Goal: Task Accomplishment & Management: Manage account settings

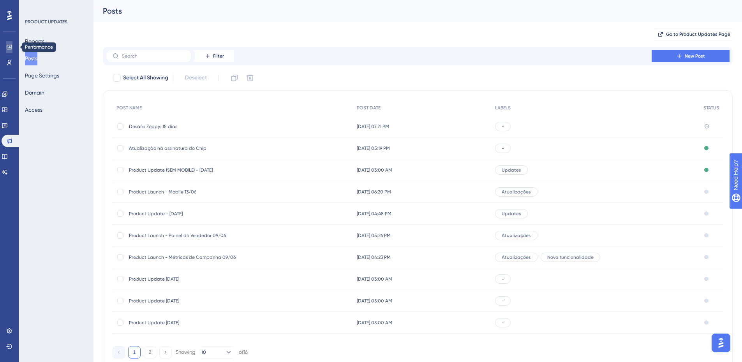
click at [12, 47] on link at bounding box center [9, 47] width 6 height 12
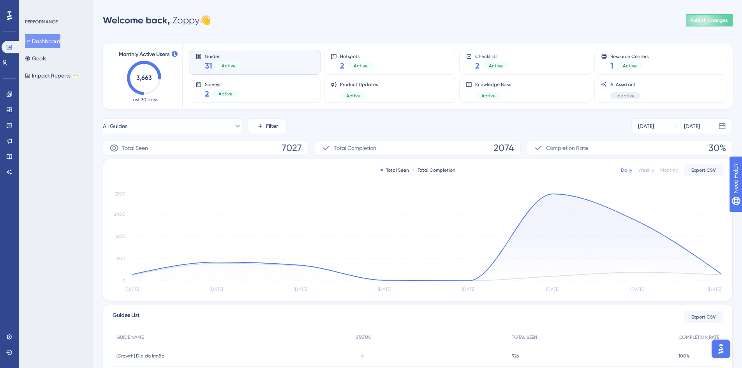
click at [13, 88] on div "Engagement Widgets Feedback Product Updates Knowledge Base AI Assistant" at bounding box center [9, 123] width 12 height 109
click at [9, 90] on link at bounding box center [9, 94] width 6 height 12
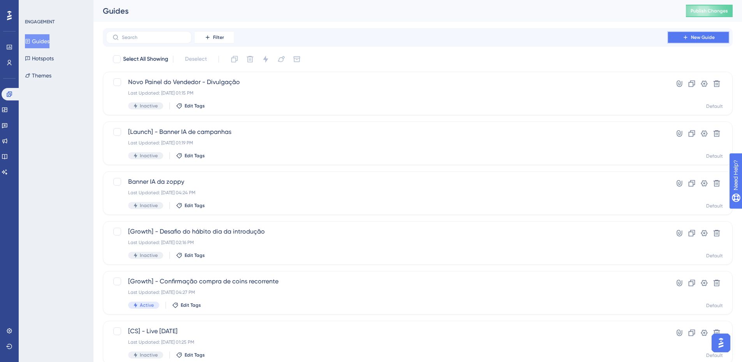
click at [687, 37] on icon at bounding box center [685, 37] width 6 height 6
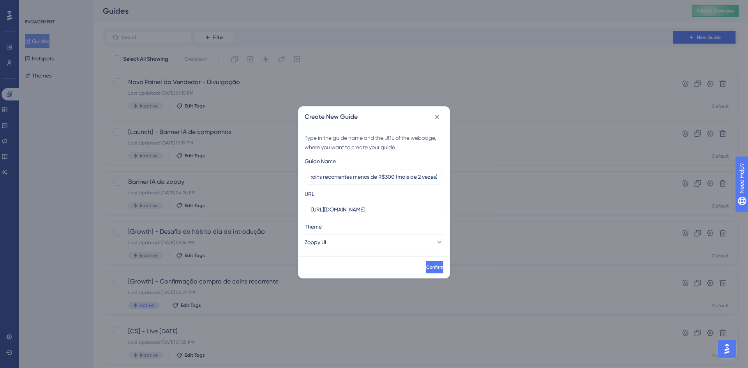
scroll to position [0, 50]
type input "[Growth] - Banner coins recorrentes menos de R$300 (mais de 2 vezes)"
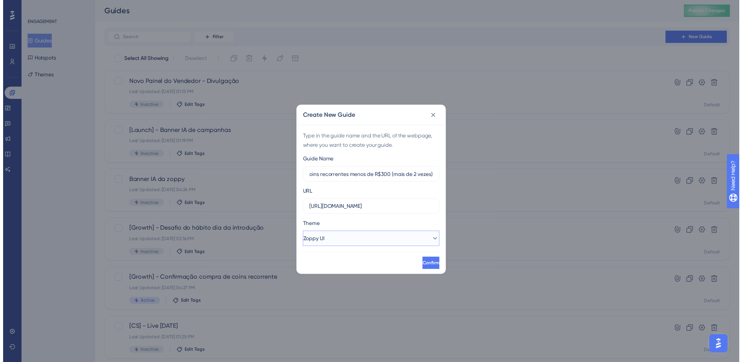
scroll to position [0, 0]
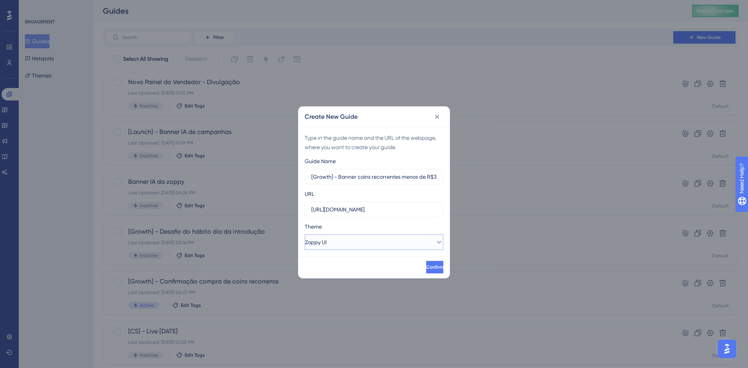
click at [357, 234] on button "Zoppy UI" at bounding box center [374, 242] width 139 height 16
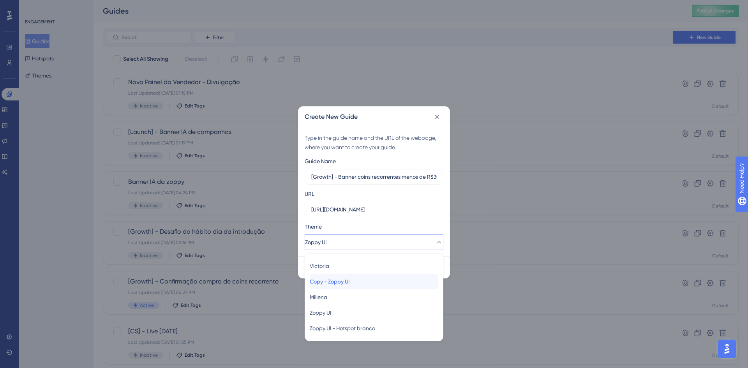
click at [349, 285] on span "Copy - Zoppy UI" at bounding box center [330, 281] width 40 height 9
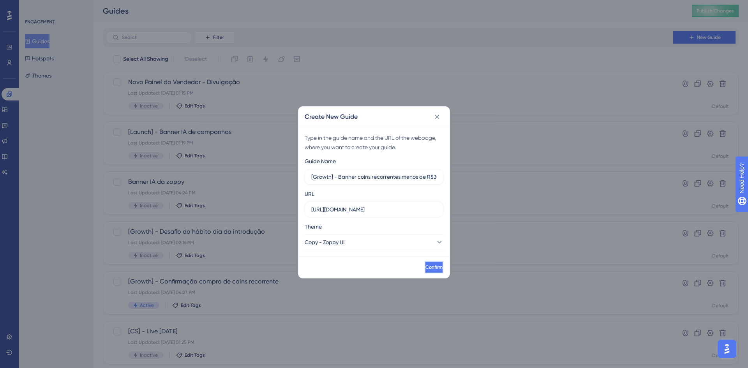
click at [425, 269] on span "Confirm" at bounding box center [433, 267] width 17 height 6
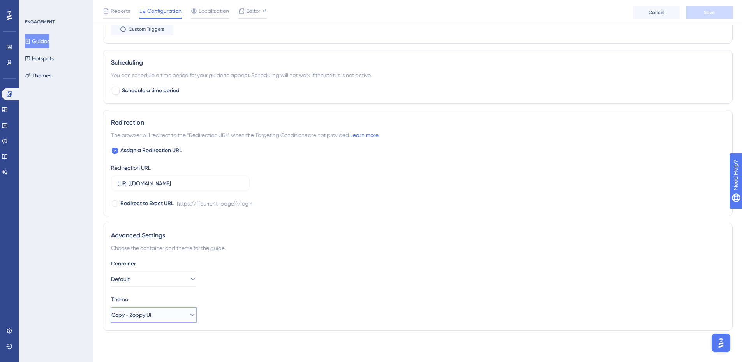
click at [144, 312] on span "Copy - Zoppy UI" at bounding box center [131, 314] width 40 height 9
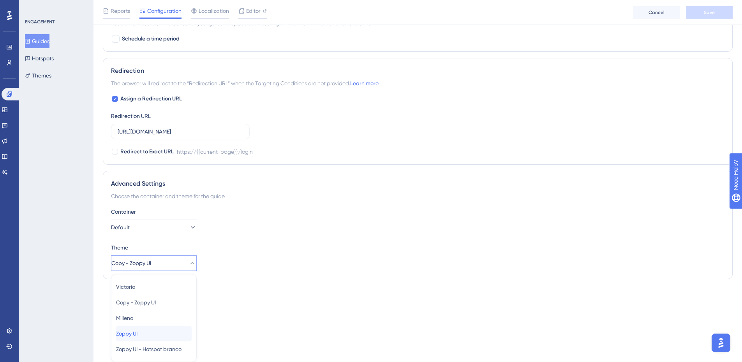
click at [153, 332] on div "Zoppy UI Zoppy UI" at bounding box center [154, 334] width 76 height 16
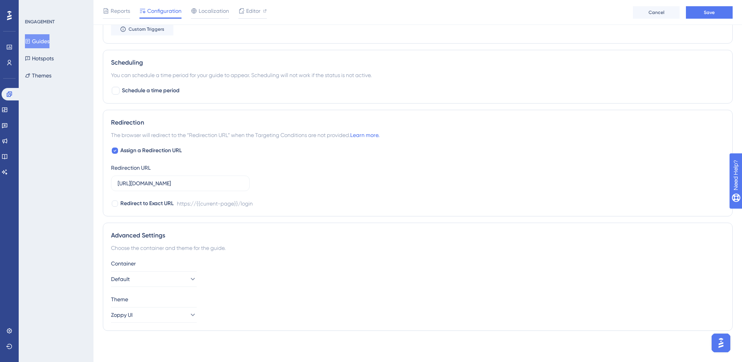
scroll to position [467, 0]
click at [698, 12] on button "Save" at bounding box center [709, 12] width 47 height 12
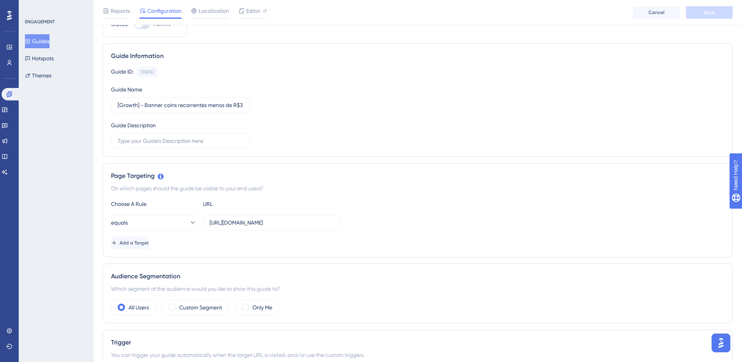
scroll to position [0, 0]
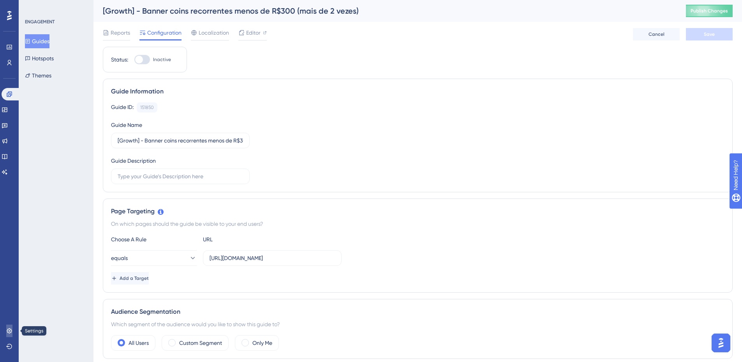
click at [6, 332] on link at bounding box center [9, 331] width 6 height 12
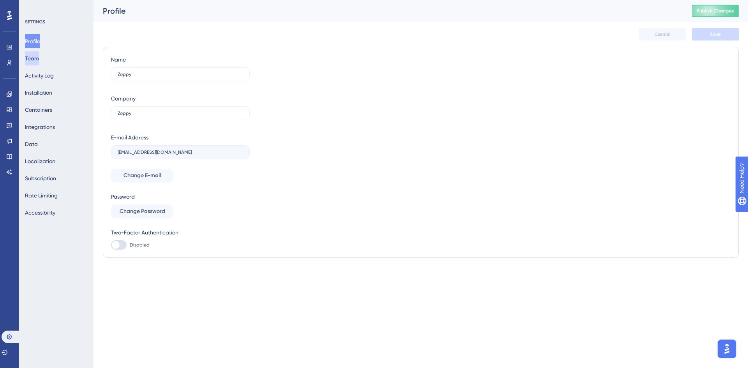
click at [39, 61] on button "Team" at bounding box center [32, 58] width 14 height 14
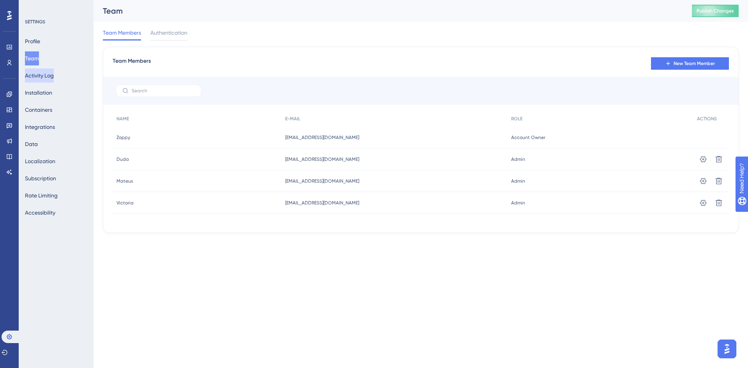
click at [41, 74] on button "Activity Log" at bounding box center [39, 76] width 29 height 14
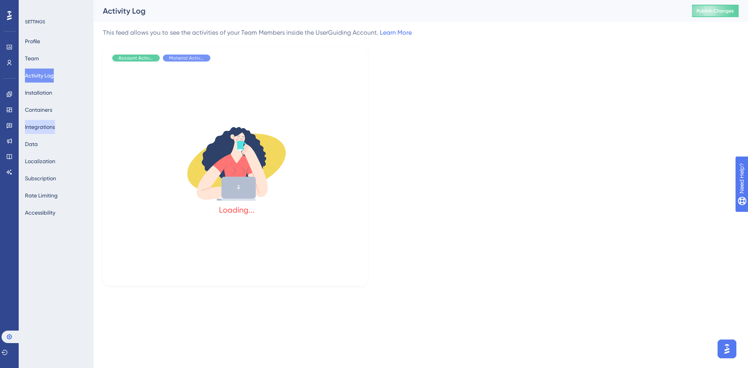
click at [44, 124] on button "Integrations" at bounding box center [40, 127] width 30 height 14
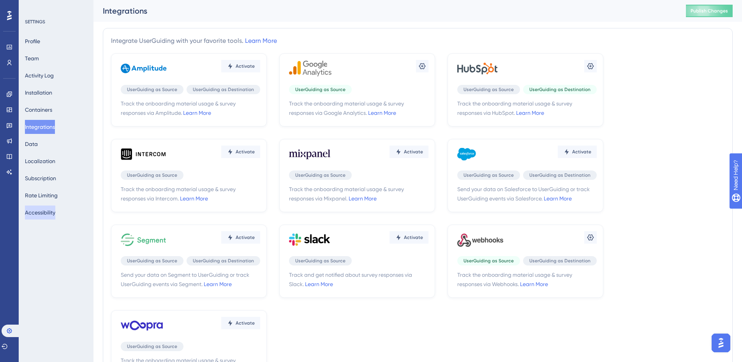
click at [41, 210] on button "Accessibility" at bounding box center [40, 213] width 30 height 14
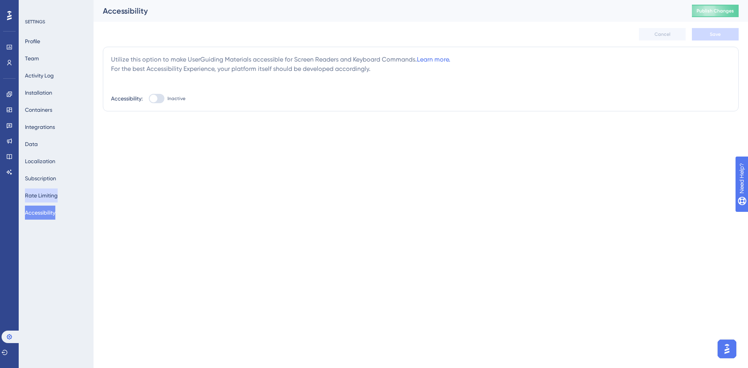
click at [40, 196] on button "Rate Limiting" at bounding box center [41, 196] width 33 height 14
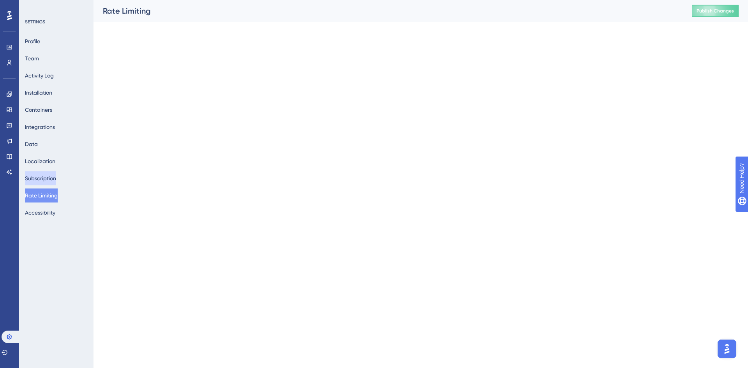
drag, startPoint x: 42, startPoint y: 180, endPoint x: 41, endPoint y: 175, distance: 4.3
click at [42, 179] on button "Subscription" at bounding box center [40, 178] width 31 height 14
click at [43, 166] on button "Localization" at bounding box center [40, 161] width 30 height 14
click at [43, 151] on div "Profile Team Activity Log Installation Containers Integrations Data Localizatio…" at bounding box center [56, 126] width 63 height 185
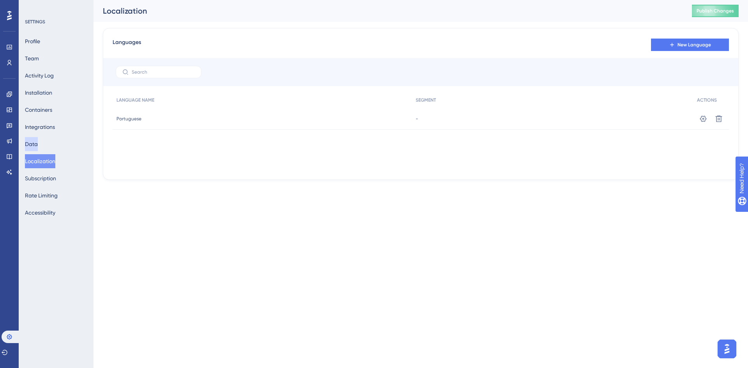
click at [38, 146] on button "Data" at bounding box center [31, 144] width 13 height 14
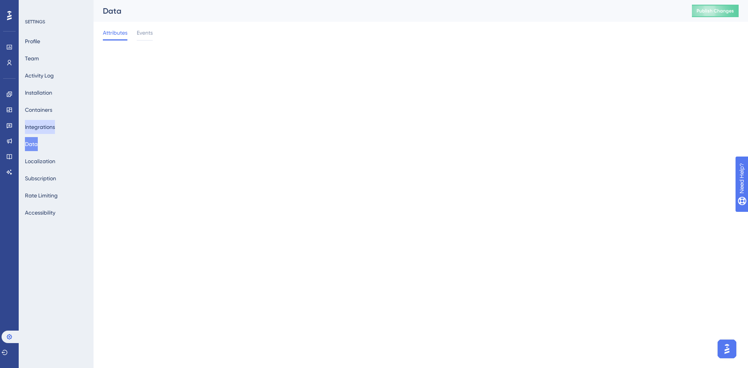
click at [46, 131] on button "Integrations" at bounding box center [40, 127] width 30 height 14
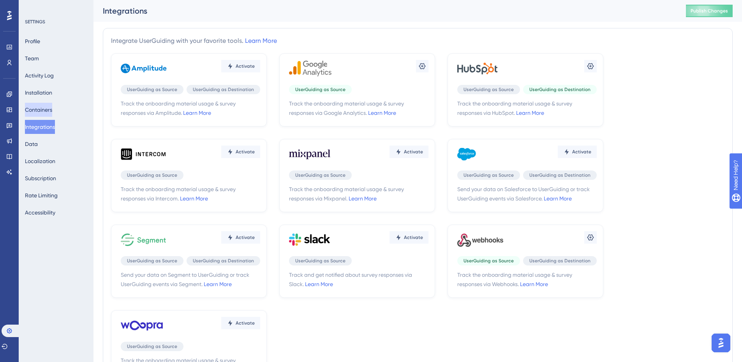
click at [49, 113] on button "Containers" at bounding box center [38, 110] width 27 height 14
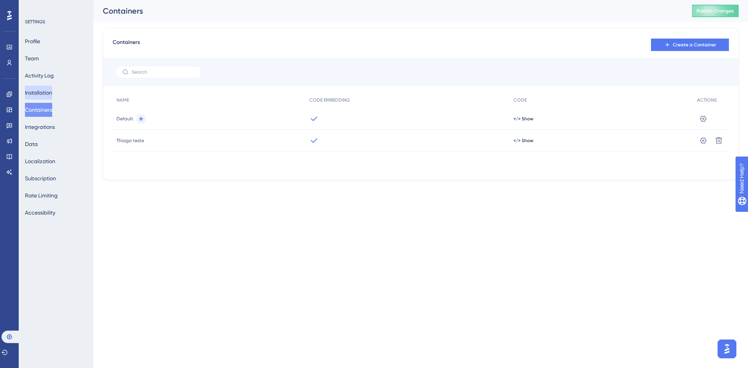
click at [46, 92] on button "Installation" at bounding box center [38, 93] width 27 height 14
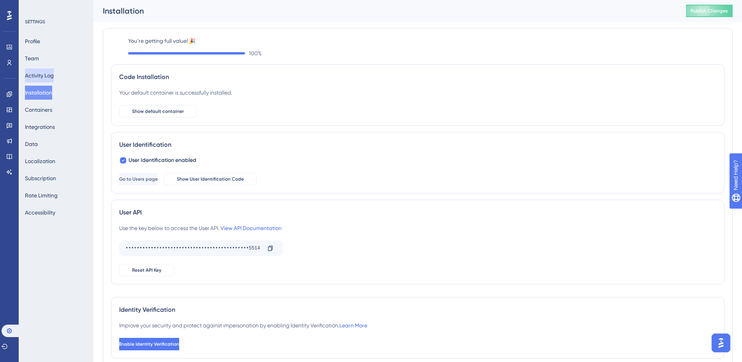
click at [44, 80] on button "Activity Log" at bounding box center [39, 76] width 29 height 14
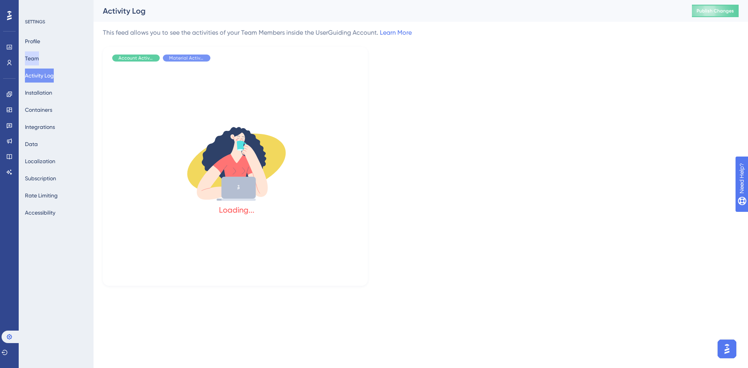
click at [35, 60] on button "Team" at bounding box center [32, 58] width 14 height 14
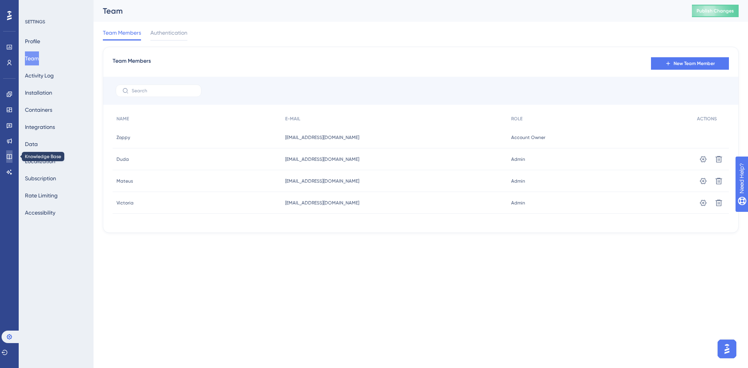
click at [10, 159] on icon at bounding box center [9, 156] width 5 height 5
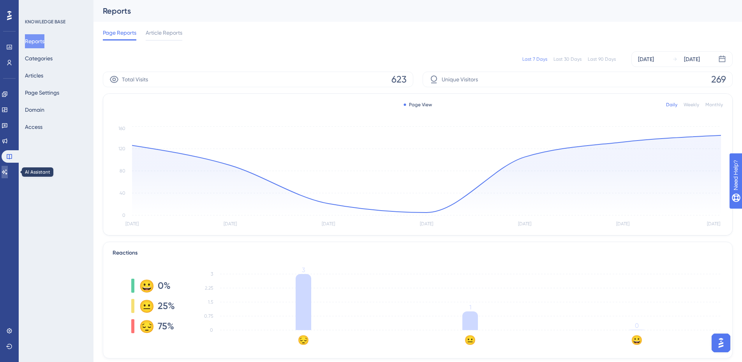
click at [8, 170] on icon at bounding box center [5, 172] width 6 height 6
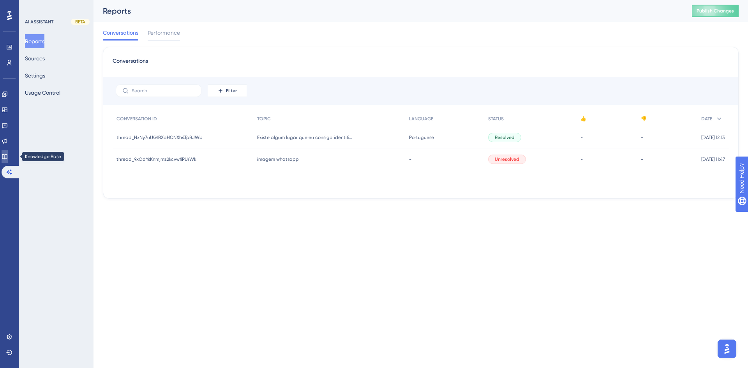
click at [8, 161] on link at bounding box center [5, 156] width 6 height 12
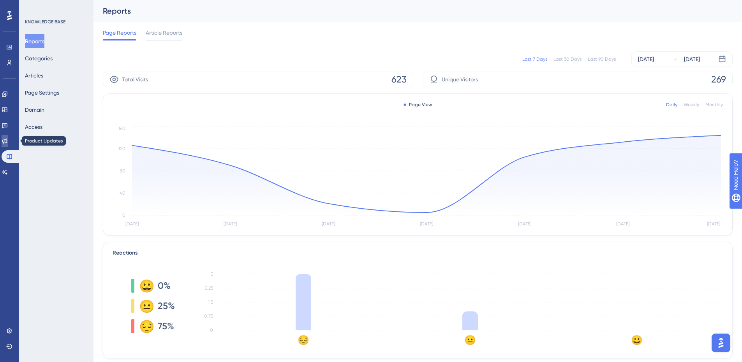
click at [8, 136] on link at bounding box center [5, 141] width 6 height 12
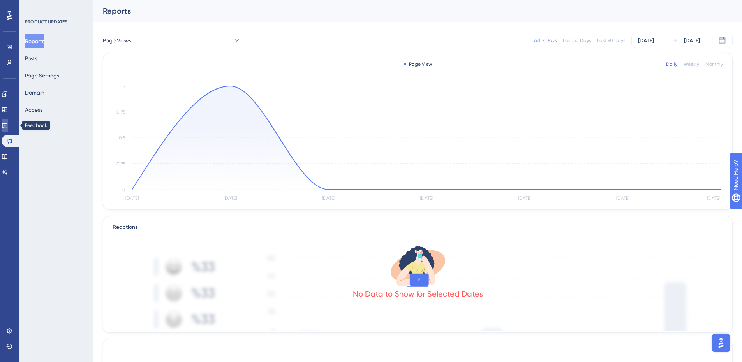
click at [7, 127] on icon at bounding box center [4, 125] width 5 height 5
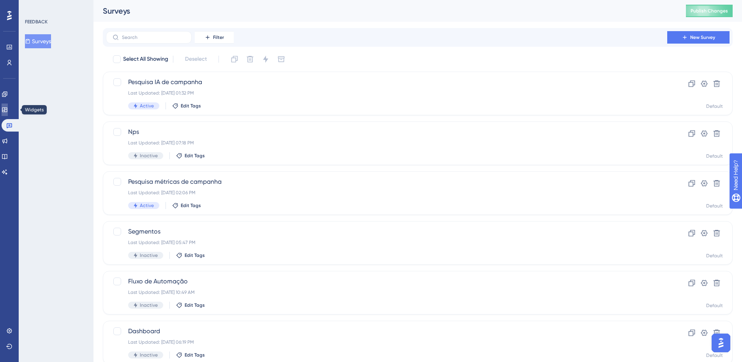
click at [7, 112] on icon at bounding box center [4, 109] width 5 height 5
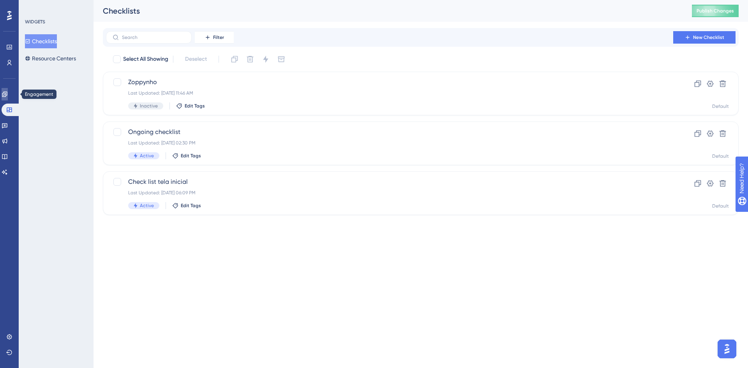
click at [8, 99] on link at bounding box center [5, 94] width 6 height 12
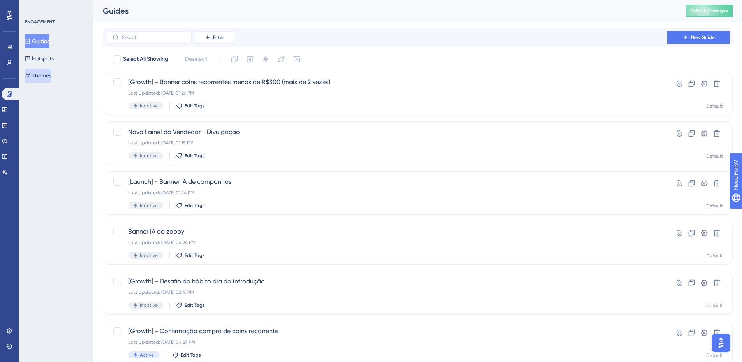
click at [40, 75] on button "Themes" at bounding box center [38, 76] width 26 height 14
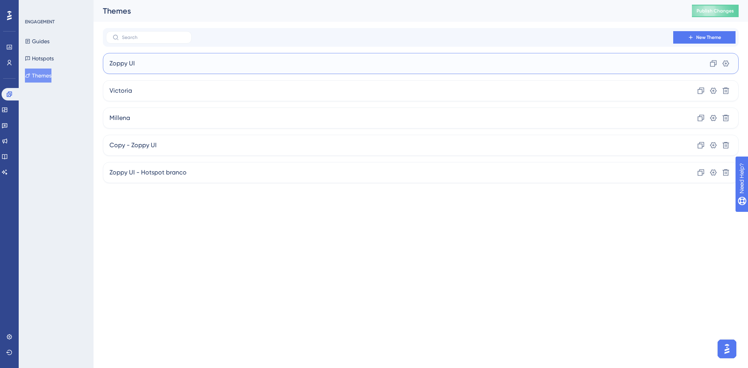
click at [137, 61] on div "Zoppy UI Clone Settings" at bounding box center [421, 63] width 636 height 21
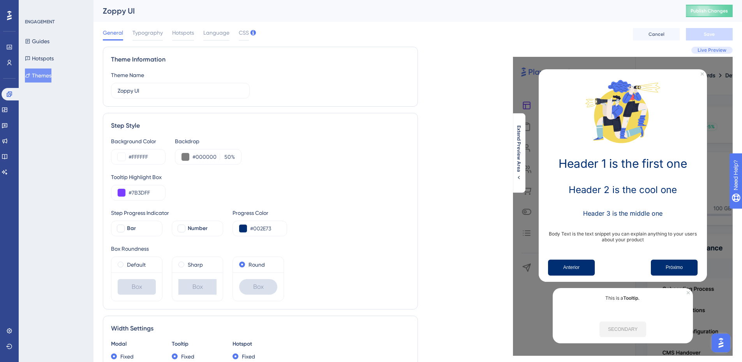
click at [139, 271] on div "Default" at bounding box center [136, 265] width 51 height 16
click at [118, 263] on span at bounding box center [121, 265] width 6 height 6
click at [126, 263] on input "radio" at bounding box center [126, 263] width 0 height 0
click at [714, 28] on button "Save" at bounding box center [709, 34] width 47 height 12
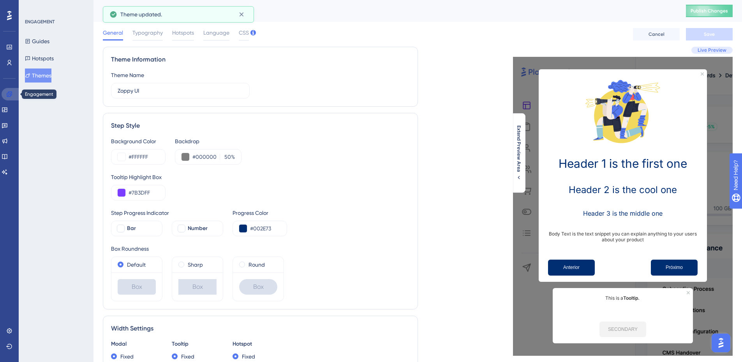
click at [7, 98] on link at bounding box center [11, 94] width 19 height 12
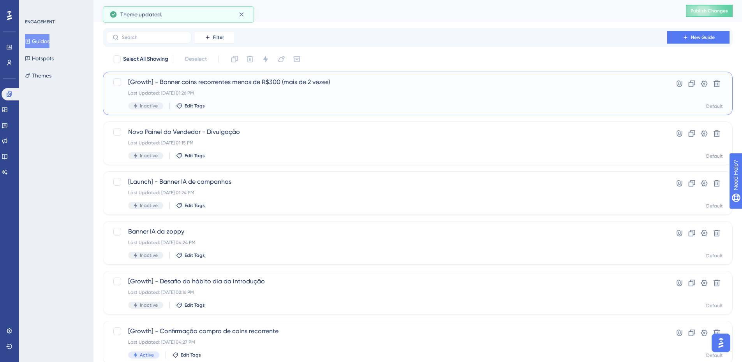
click at [299, 90] on div "Last Updated: 12 de set. de 2025 01:26 PM" at bounding box center [386, 93] width 517 height 6
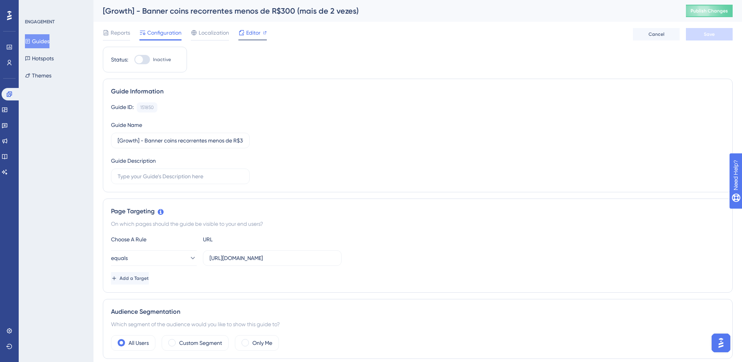
click at [255, 35] on span "Editor" at bounding box center [253, 32] width 14 height 9
click at [42, 79] on button "Themes" at bounding box center [38, 76] width 26 height 14
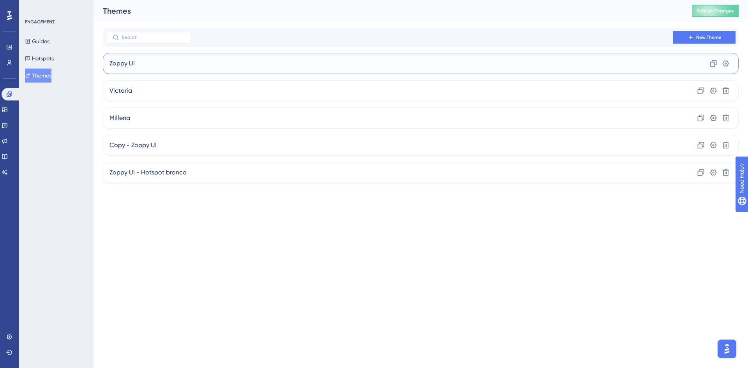
click at [155, 71] on div "Zoppy UI Clone Settings" at bounding box center [421, 63] width 636 height 21
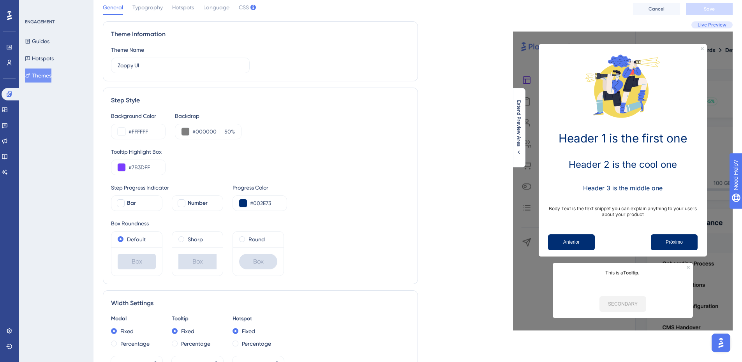
scroll to position [39, 0]
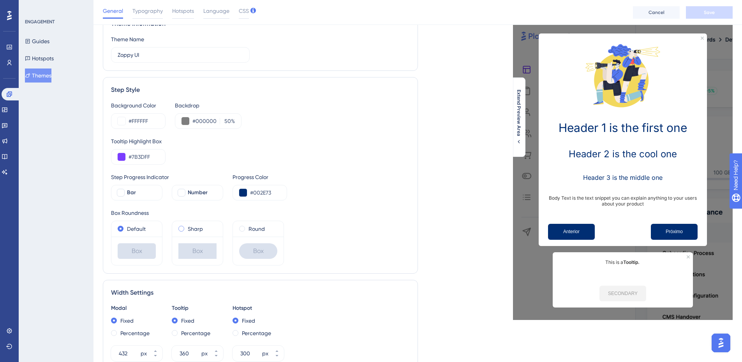
click at [214, 232] on div "Sharp" at bounding box center [197, 228] width 38 height 9
click at [710, 13] on span "Save" at bounding box center [709, 12] width 11 height 6
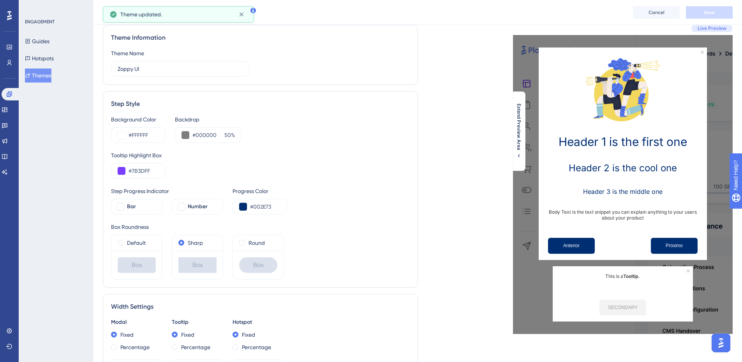
scroll to position [0, 0]
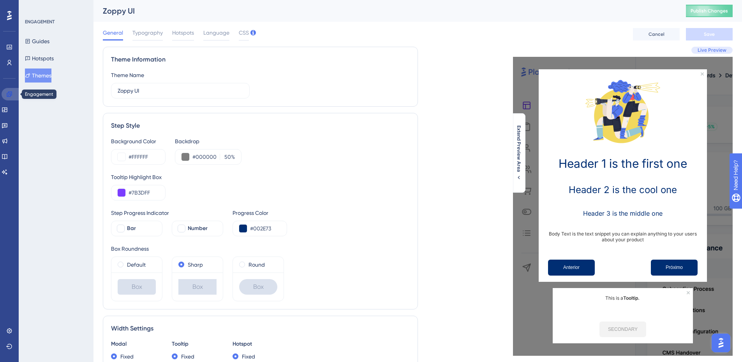
drag, startPoint x: 7, startPoint y: 90, endPoint x: 90, endPoint y: 77, distance: 83.6
click at [7, 90] on link at bounding box center [11, 94] width 19 height 12
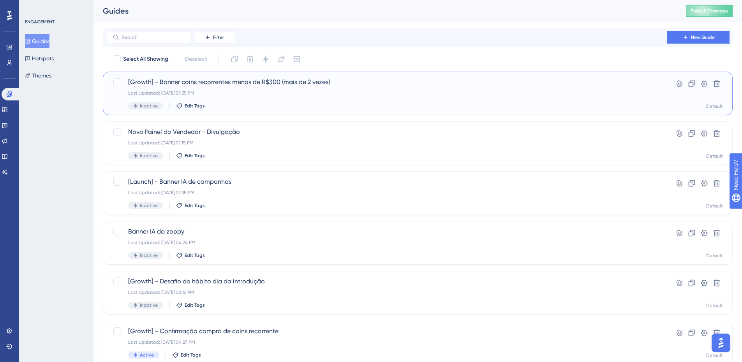
click at [306, 79] on span "[Growth] - Banner coins recorrentes menos de R$300 (mais de 2 vezes)" at bounding box center [386, 82] width 517 height 9
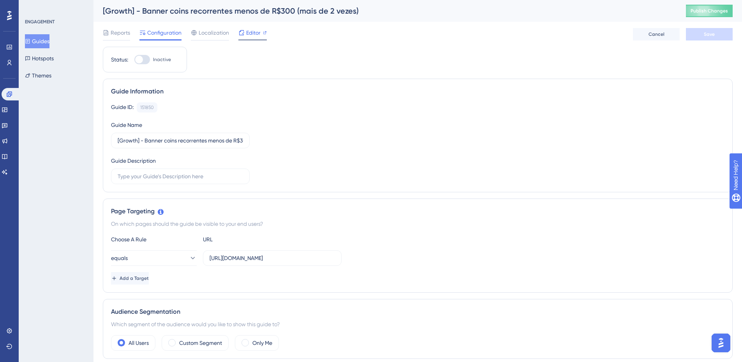
click at [266, 35] on div at bounding box center [265, 32] width 4 height 9
